Goal: Task Accomplishment & Management: Complete application form

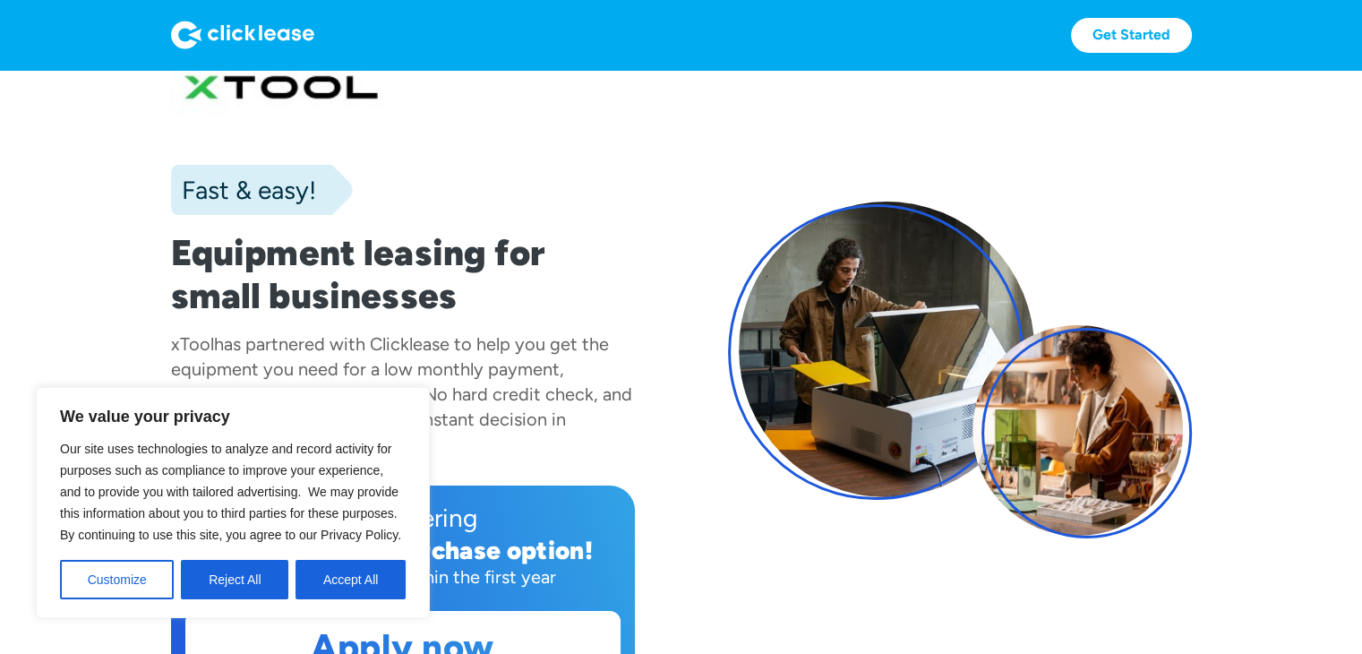
scroll to position [90, 0]
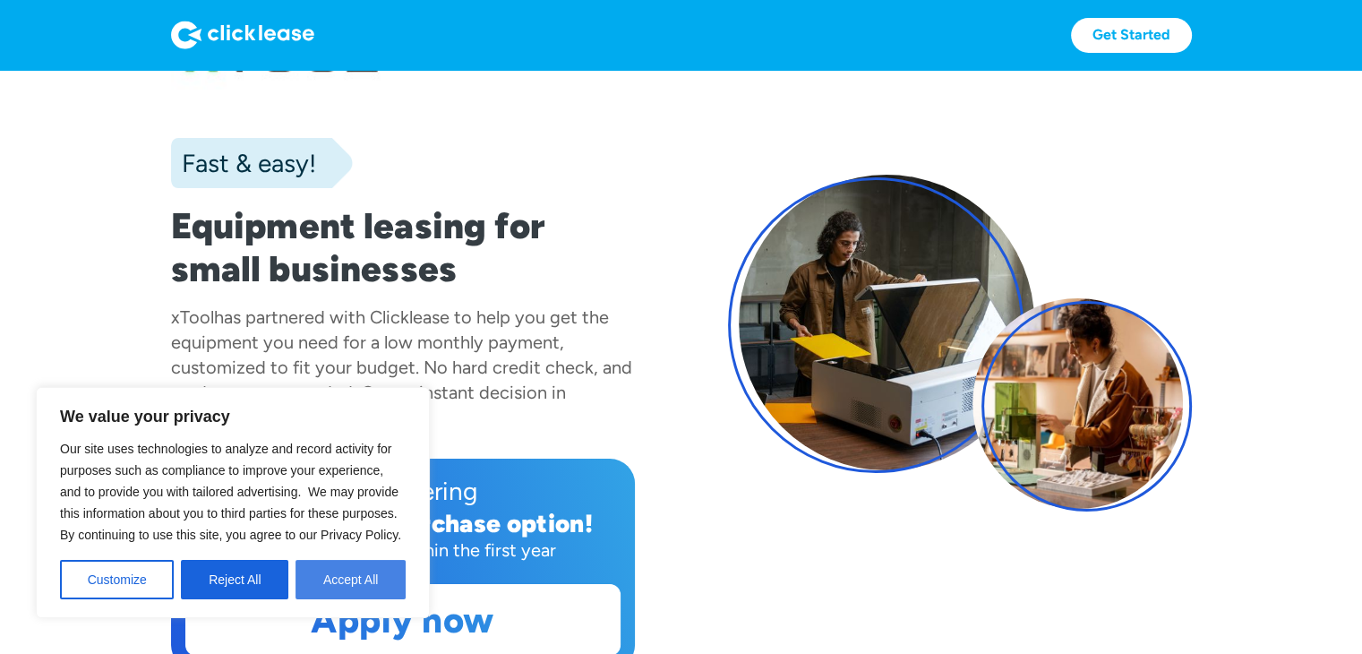
click at [344, 585] on button "Accept All" at bounding box center [350, 579] width 110 height 39
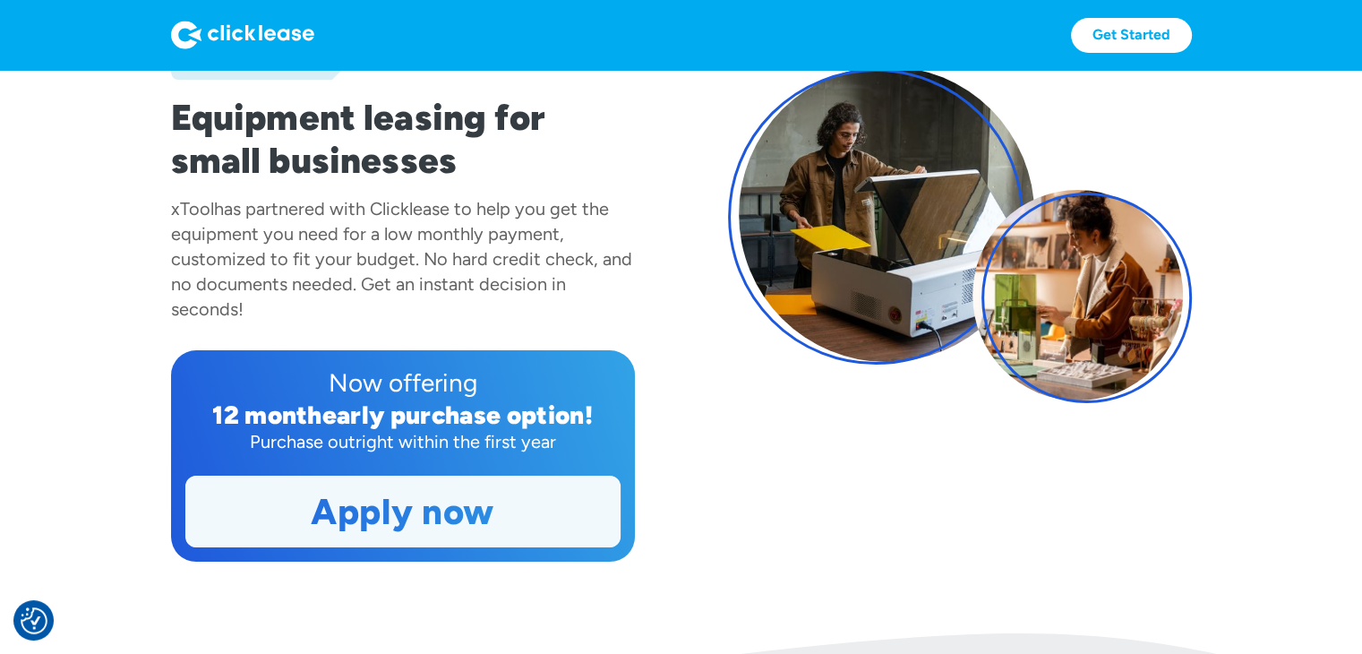
scroll to position [448, 0]
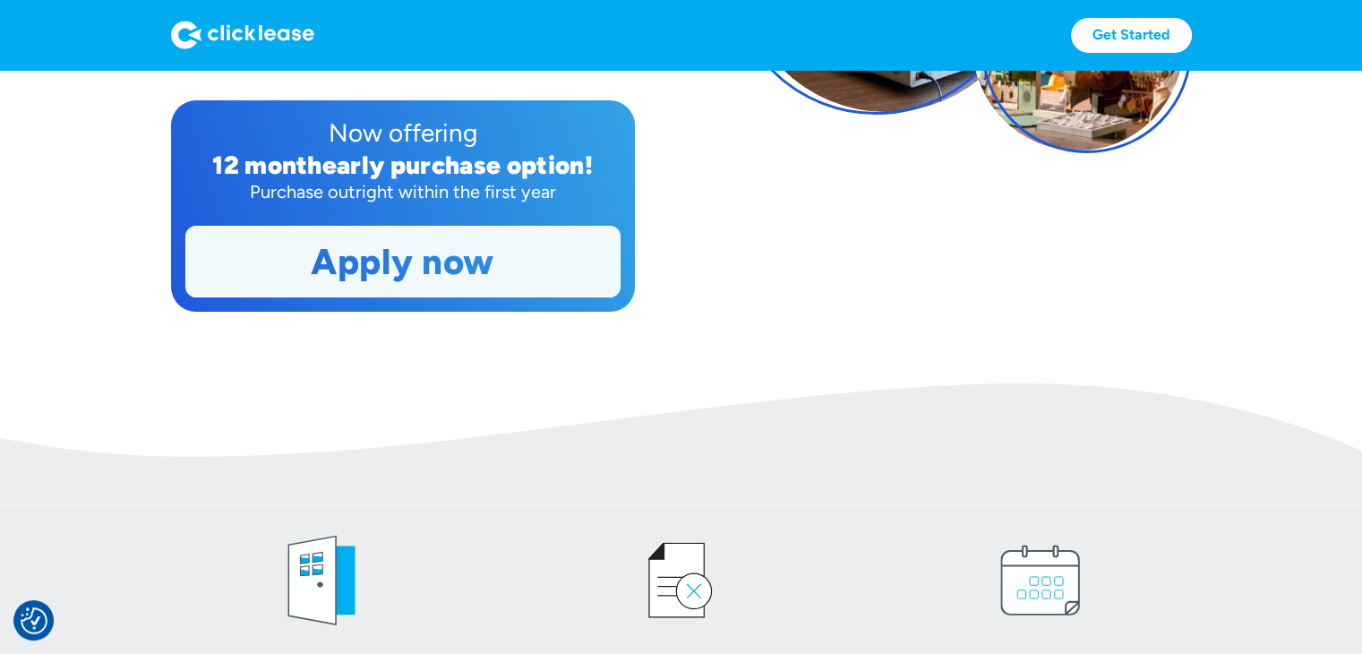
click at [383, 262] on link "Apply now" at bounding box center [402, 262] width 433 height 70
